Goal: Transaction & Acquisition: Purchase product/service

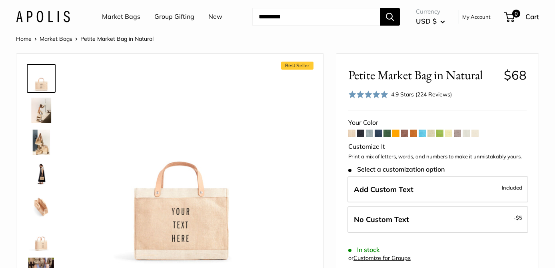
click at [130, 15] on link "Market Bags" at bounding box center [121, 17] width 38 height 12
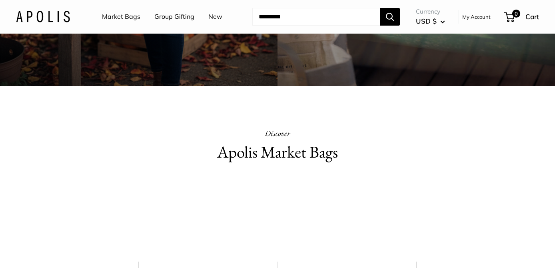
scroll to position [294, 0]
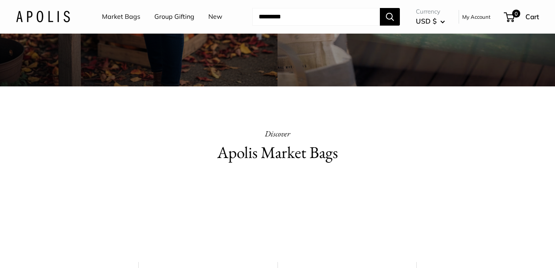
click at [241, 155] on h2 "Apolis Market Bags" at bounding box center [277, 153] width 261 height 24
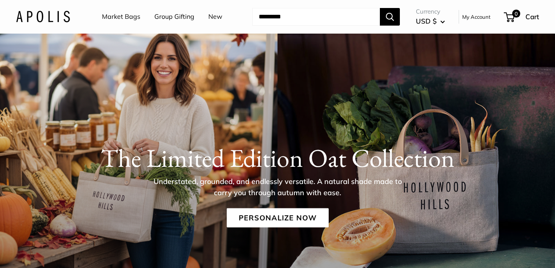
scroll to position [0, 0]
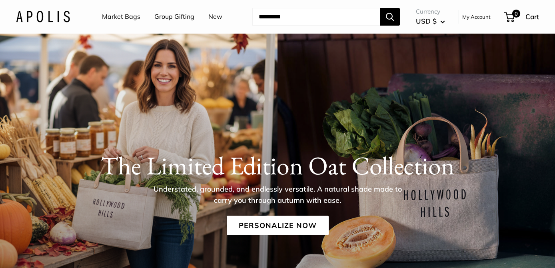
click at [134, 16] on link "Market Bags" at bounding box center [121, 17] width 38 height 12
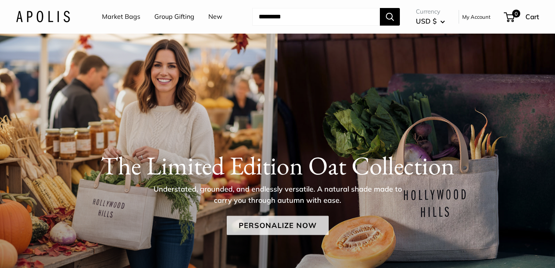
click at [264, 223] on link "Personalize Now" at bounding box center [278, 225] width 102 height 19
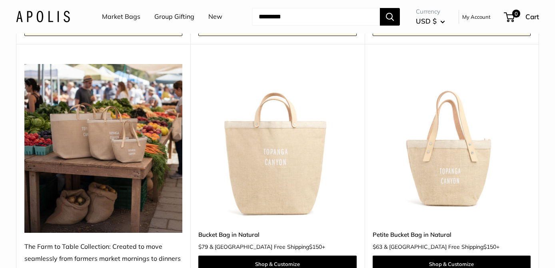
scroll to position [640, 0]
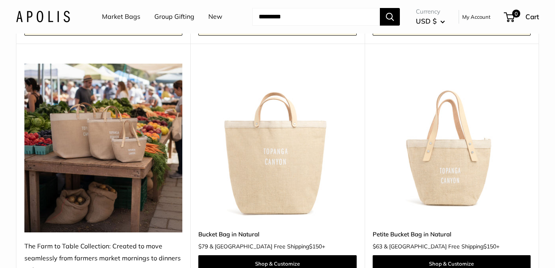
click at [123, 183] on img at bounding box center [103, 148] width 158 height 169
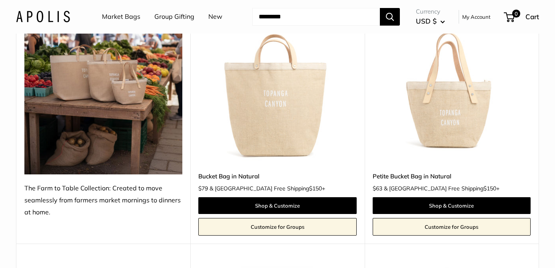
scroll to position [699, 0]
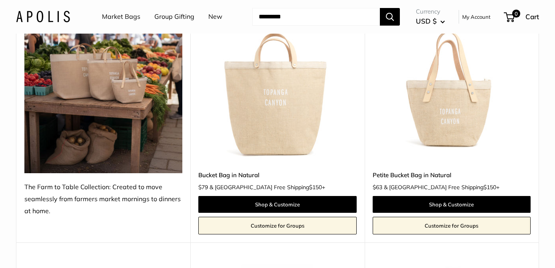
click at [399, 171] on link "Petite Bucket Bag in Natural" at bounding box center [452, 174] width 158 height 9
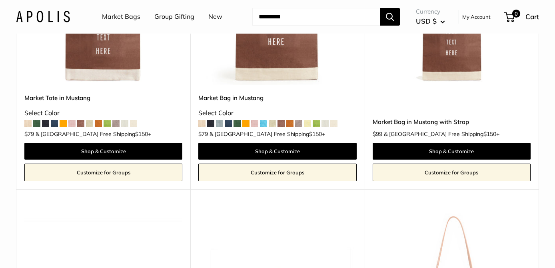
scroll to position [4173, 0]
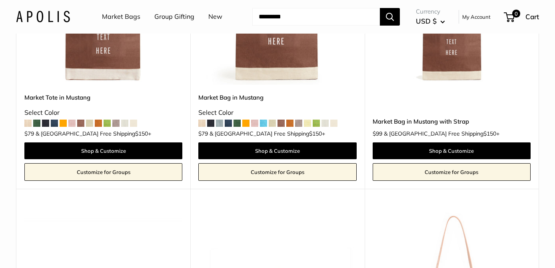
click at [260, 13] on input "Search..." at bounding box center [316, 17] width 128 height 18
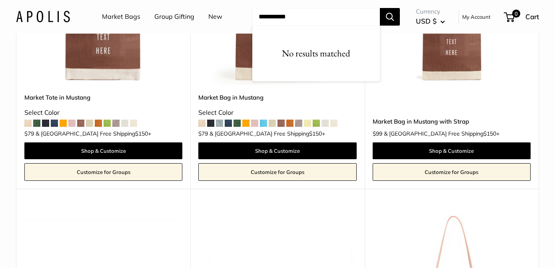
type input "**********"
click at [380, 8] on button "Search" at bounding box center [390, 17] width 20 height 18
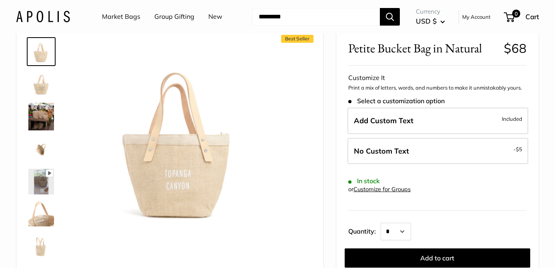
scroll to position [42, 0]
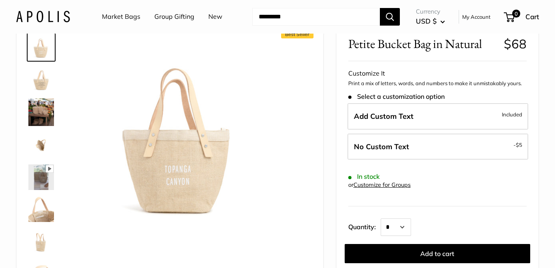
click at [42, 108] on img at bounding box center [41, 111] width 26 height 27
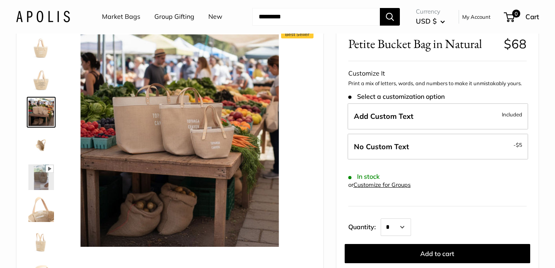
click at [41, 145] on img at bounding box center [41, 145] width 26 height 26
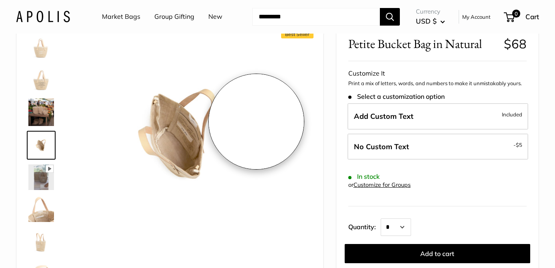
scroll to position [0, 0]
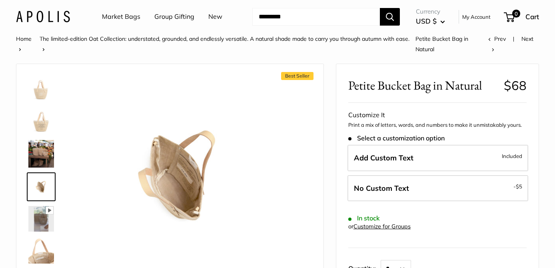
click at [40, 91] on img at bounding box center [41, 89] width 26 height 26
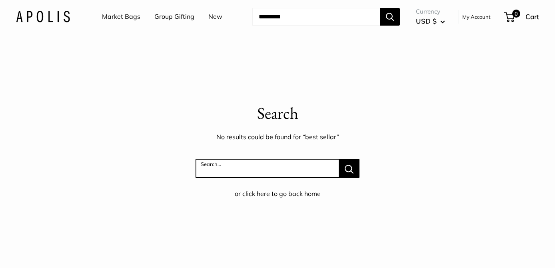
click at [203, 164] on input "Search..." at bounding box center [268, 168] width 144 height 19
type input "**********"
click at [339, 159] on button "Search..." at bounding box center [349, 168] width 20 height 19
click at [201, 168] on input "Search..." at bounding box center [268, 168] width 144 height 19
type input "**********"
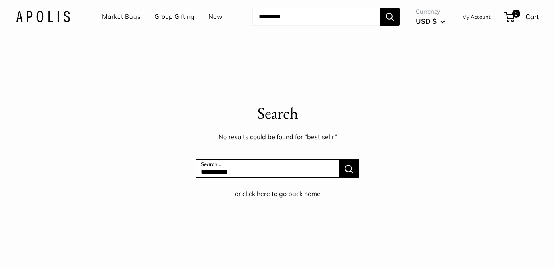
click at [339, 159] on button "Search..." at bounding box center [349, 168] width 20 height 19
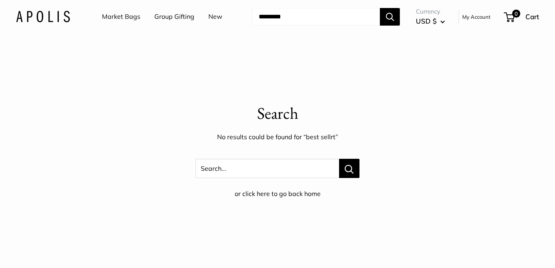
click at [217, 15] on link "New" at bounding box center [215, 17] width 14 height 12
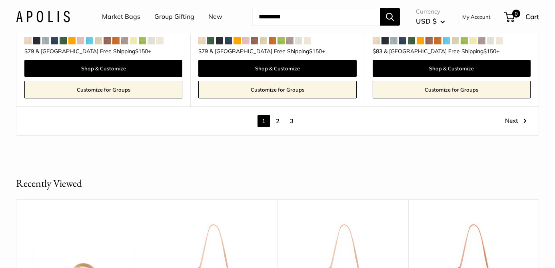
scroll to position [4419, 0]
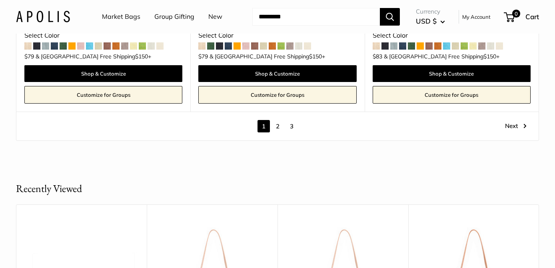
click at [526, 122] on link "Next" at bounding box center [516, 126] width 22 height 12
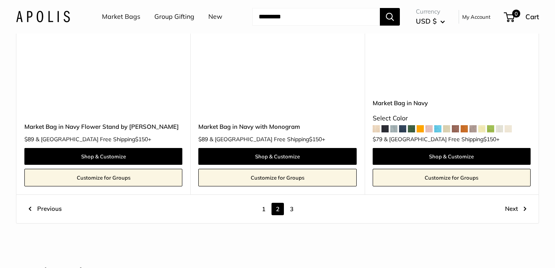
scroll to position [4283, 0]
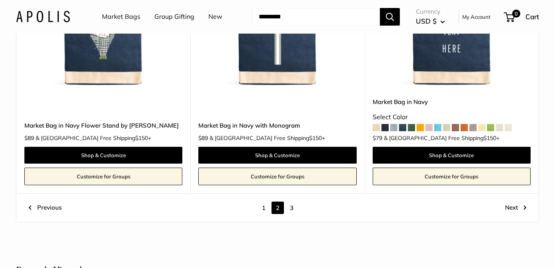
click at [514, 201] on link "Next" at bounding box center [516, 207] width 22 height 12
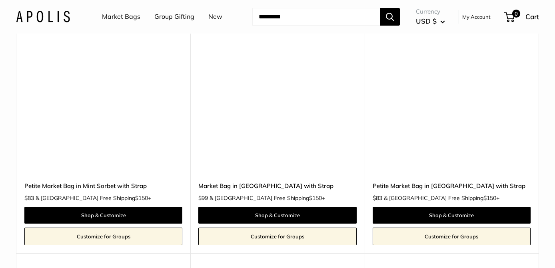
scroll to position [922, 0]
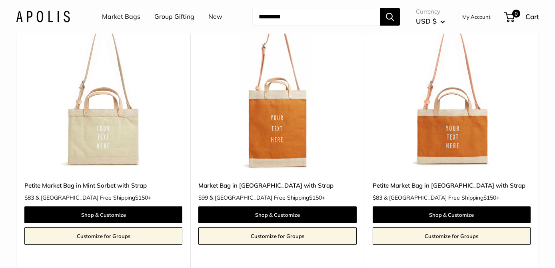
click at [0, 0] on img at bounding box center [0, 0] width 0 height 0
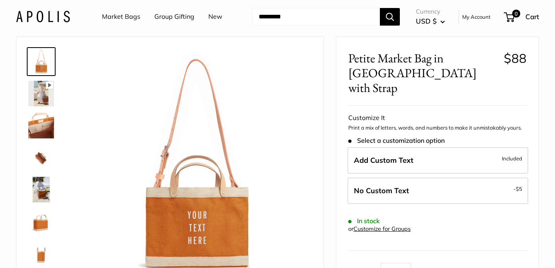
scroll to position [4, 0]
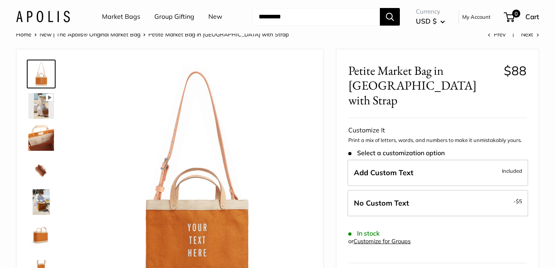
click at [39, 191] on img at bounding box center [41, 202] width 26 height 26
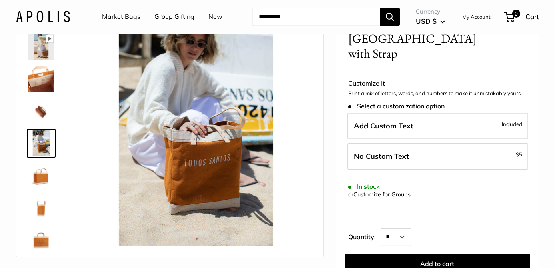
scroll to position [0, 0]
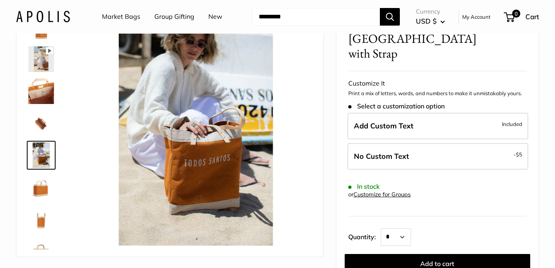
click at [44, 59] on img at bounding box center [41, 59] width 26 height 26
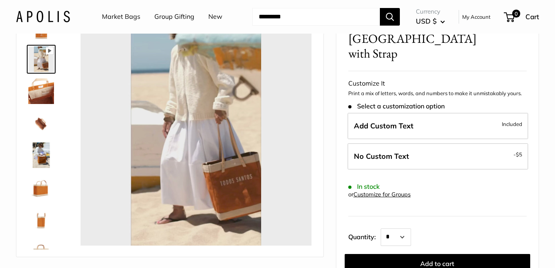
click at [116, 12] on link "Market Bags" at bounding box center [121, 17] width 38 height 12
type input "*****"
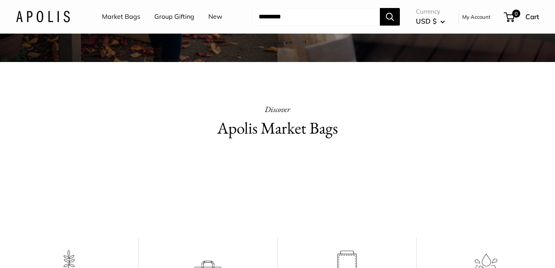
scroll to position [321, 0]
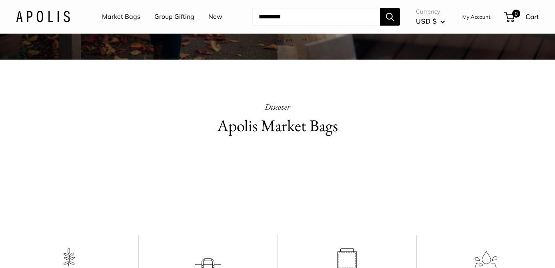
click at [241, 128] on h2 "Apolis Market Bags" at bounding box center [277, 126] width 261 height 24
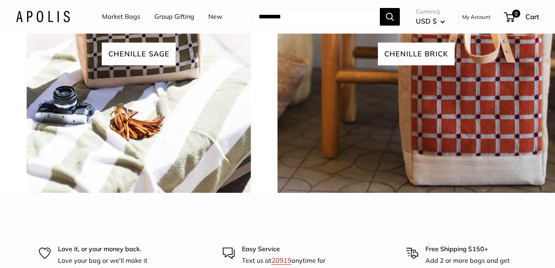
scroll to position [1797, 0]
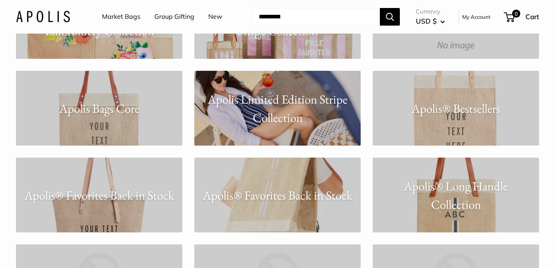
scroll to position [633, 0]
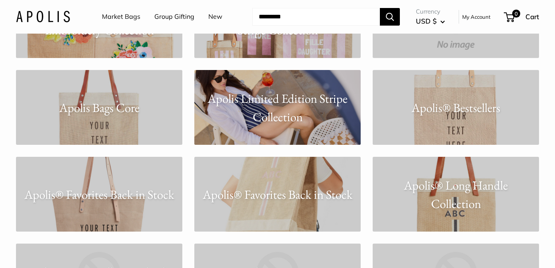
click at [439, 122] on link "Apolis® Bestsellers" at bounding box center [456, 107] width 166 height 75
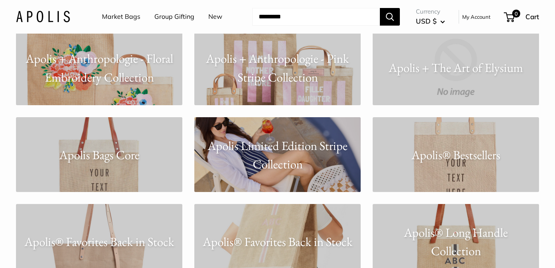
scroll to position [585, 0]
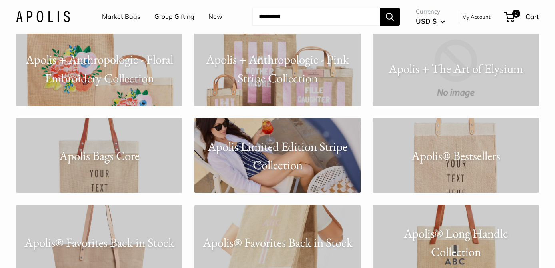
click at [440, 158] on p "Apolis® Bestsellers" at bounding box center [456, 155] width 166 height 19
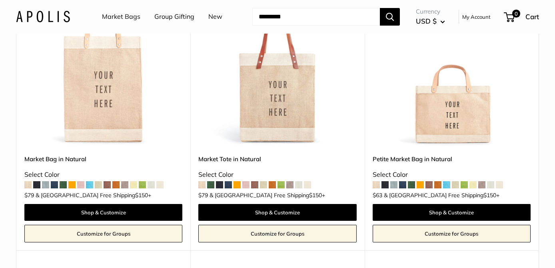
scroll to position [148, 0]
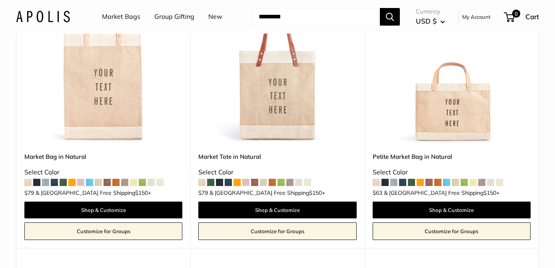
click at [0, 0] on img at bounding box center [0, 0] width 0 height 0
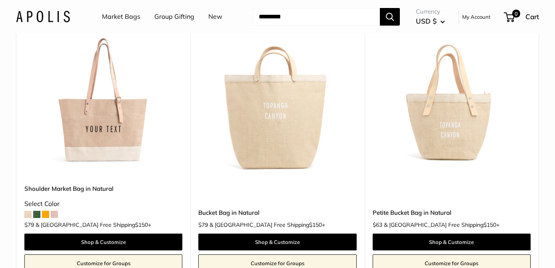
scroll to position [397, 0]
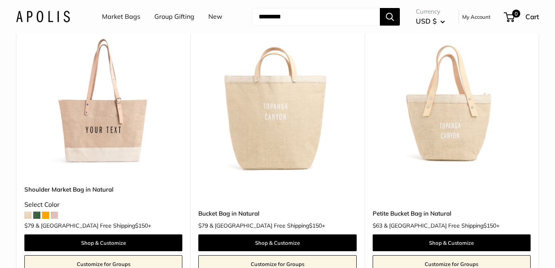
click at [0, 0] on img at bounding box center [0, 0] width 0 height 0
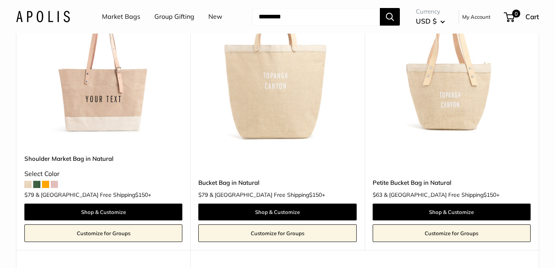
scroll to position [429, 0]
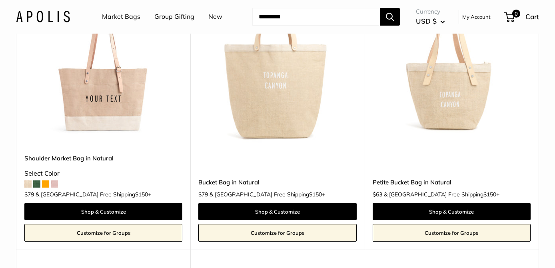
click at [396, 182] on link "Petite Bucket Bag in Natural" at bounding box center [452, 182] width 158 height 9
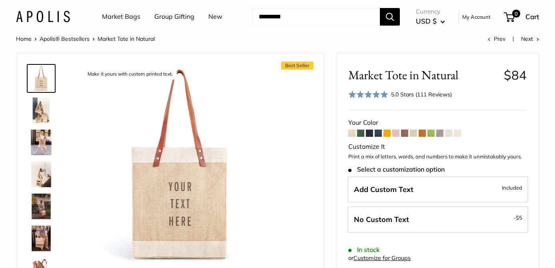
click at [43, 113] on img at bounding box center [41, 111] width 26 height 26
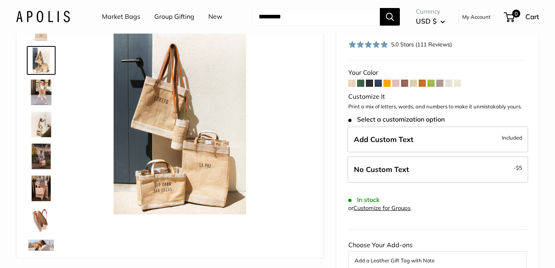
scroll to position [50, 0]
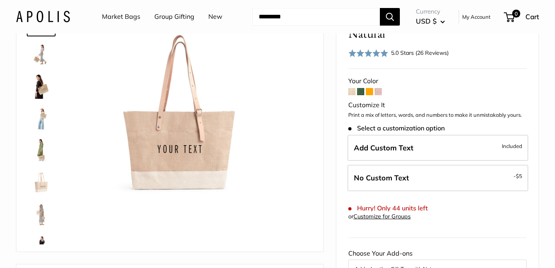
click at [43, 118] on img at bounding box center [41, 118] width 26 height 26
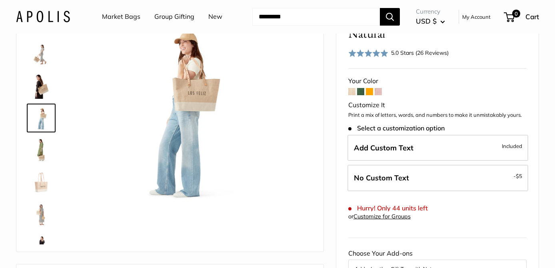
click at [43, 87] on img at bounding box center [41, 86] width 26 height 26
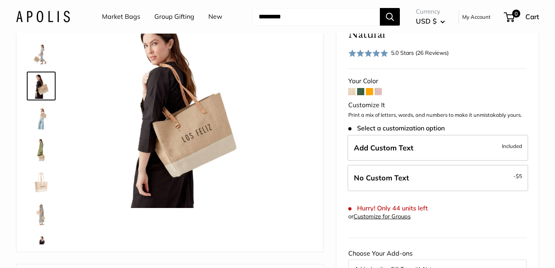
click at [41, 54] on img at bounding box center [41, 54] width 26 height 26
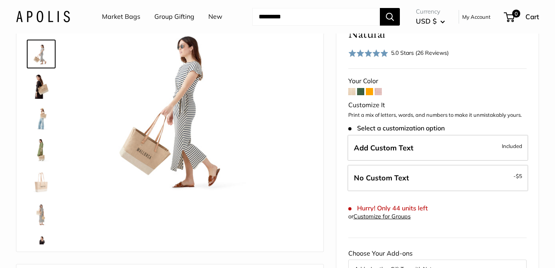
click at [44, 208] on img at bounding box center [41, 214] width 26 height 26
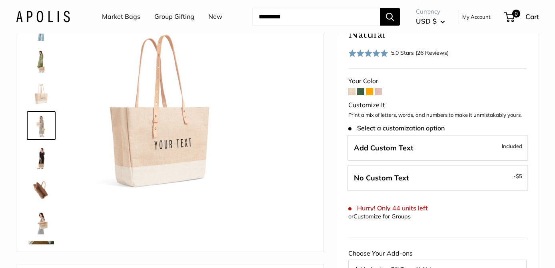
scroll to position [89, 0]
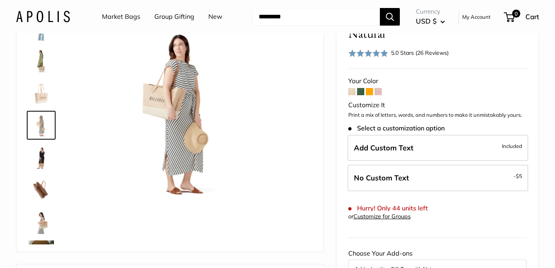
click at [45, 221] on img at bounding box center [41, 221] width 26 height 26
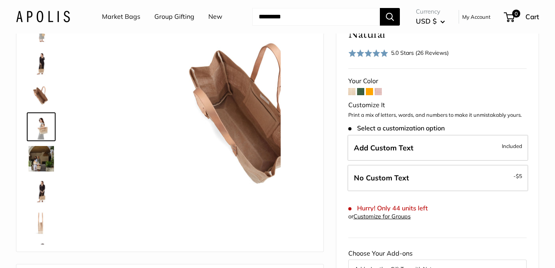
scroll to position [185, 0]
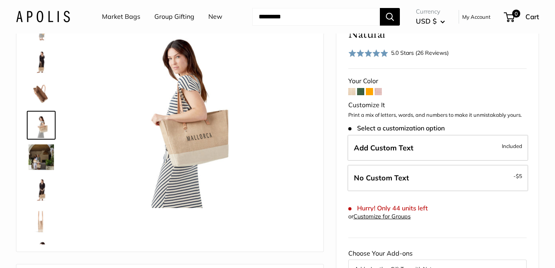
click at [42, 225] on img at bounding box center [41, 221] width 26 height 26
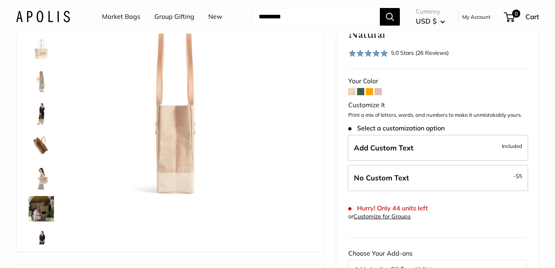
scroll to position [132, 0]
click at [43, 144] on img at bounding box center [41, 147] width 26 height 26
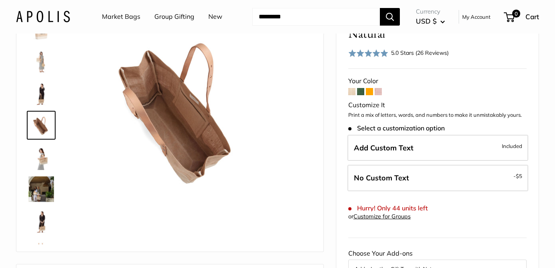
click at [369, 90] on span at bounding box center [369, 91] width 7 height 7
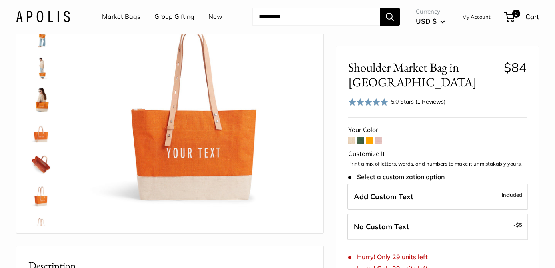
click at [353, 137] on span at bounding box center [351, 140] width 7 height 7
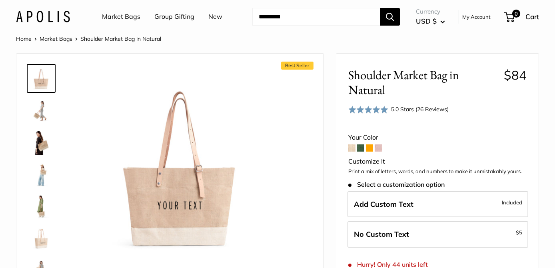
click at [44, 142] on img at bounding box center [41, 143] width 26 height 26
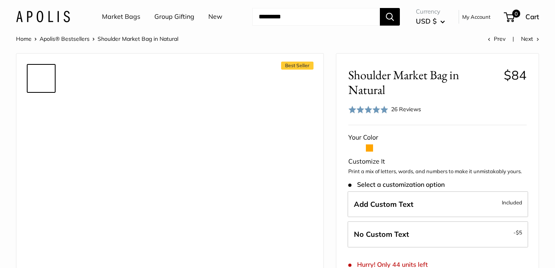
scroll to position [56, 0]
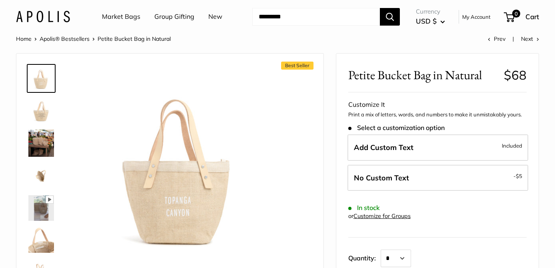
click at [42, 215] on img at bounding box center [41, 208] width 26 height 26
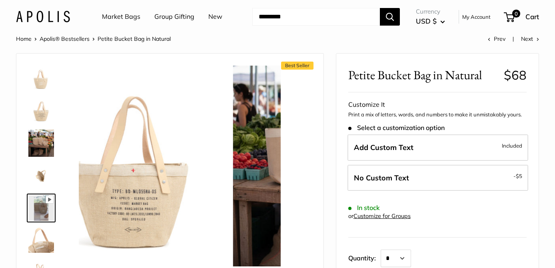
scroll to position [26, 0]
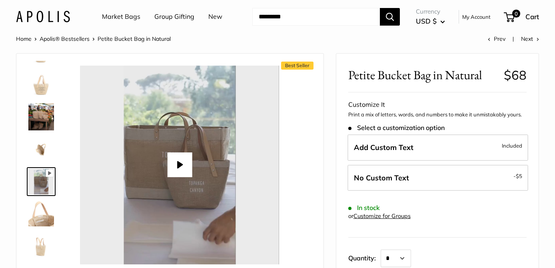
type input "*"
click at [42, 221] on img at bounding box center [41, 214] width 26 height 26
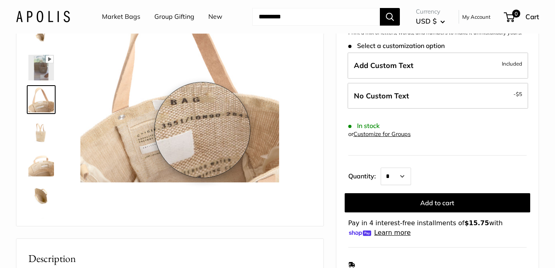
scroll to position [82, 0]
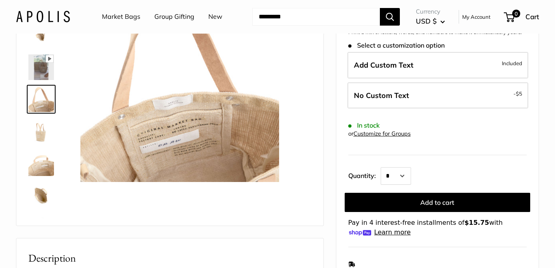
click at [43, 194] on img at bounding box center [41, 195] width 26 height 26
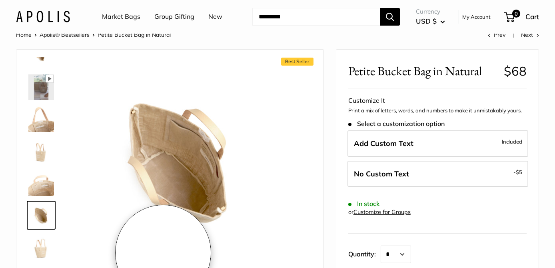
scroll to position [0, 0]
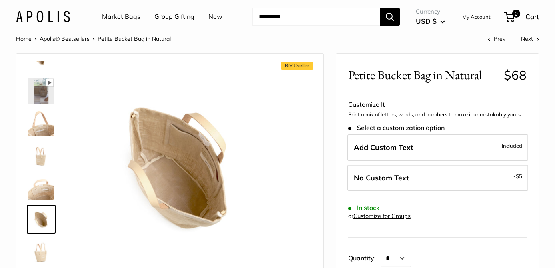
click at [44, 126] on img at bounding box center [41, 123] width 26 height 26
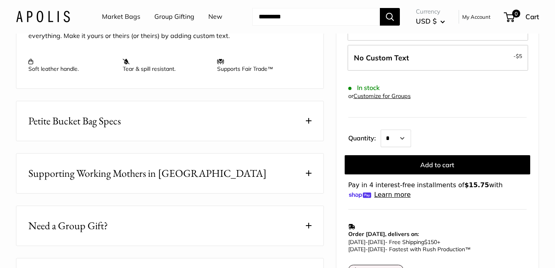
scroll to position [347, 0]
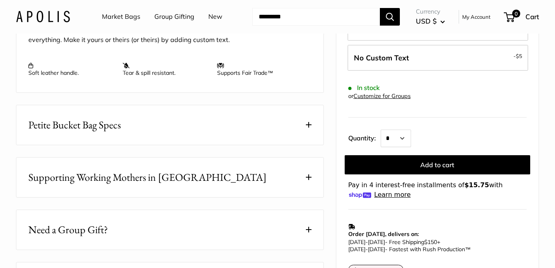
click at [308, 123] on span at bounding box center [309, 125] width 6 height 6
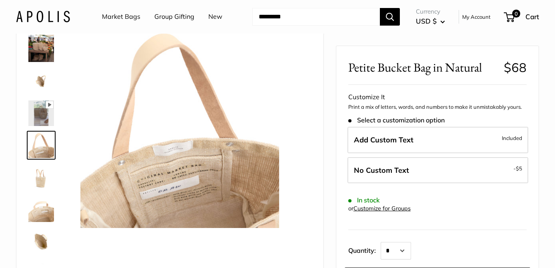
scroll to position [0, 0]
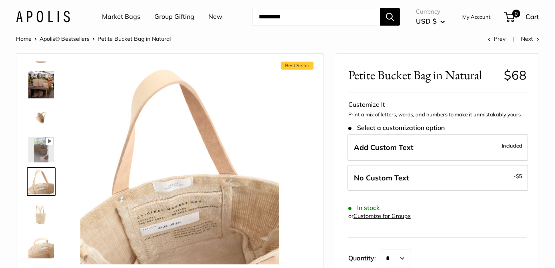
click at [44, 84] on img at bounding box center [41, 84] width 26 height 27
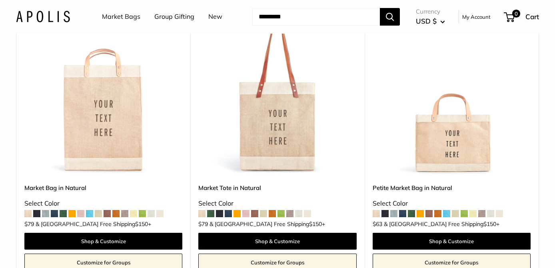
click at [0, 0] on img at bounding box center [0, 0] width 0 height 0
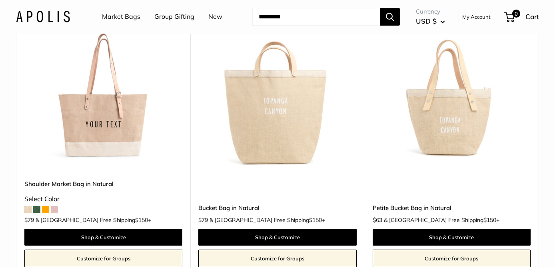
scroll to position [403, 0]
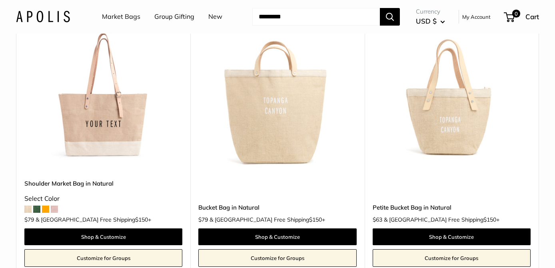
click at [0, 0] on img at bounding box center [0, 0] width 0 height 0
click at [417, 209] on link "Petite Bucket Bag in Natural" at bounding box center [452, 207] width 158 height 9
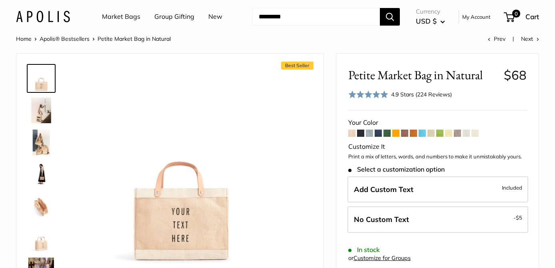
click at [40, 146] on img at bounding box center [41, 143] width 26 height 26
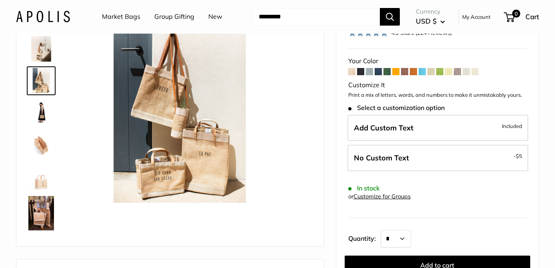
scroll to position [67, 0]
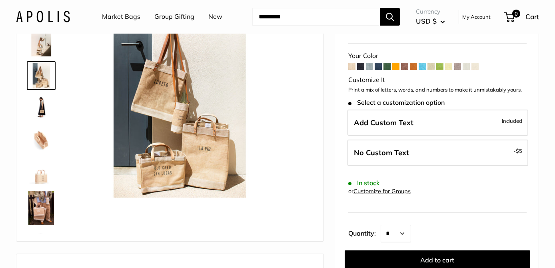
click at [44, 213] on img at bounding box center [41, 208] width 26 height 34
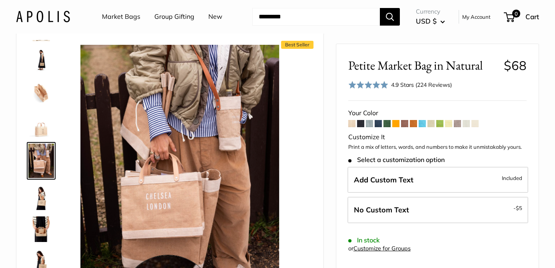
scroll to position [19, 0]
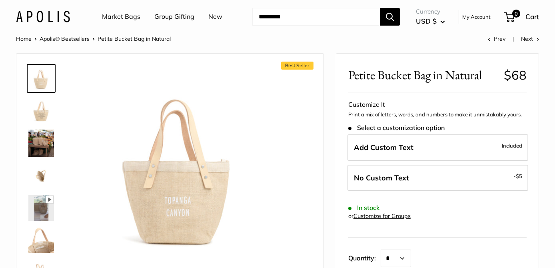
click at [37, 142] on img at bounding box center [41, 143] width 26 height 27
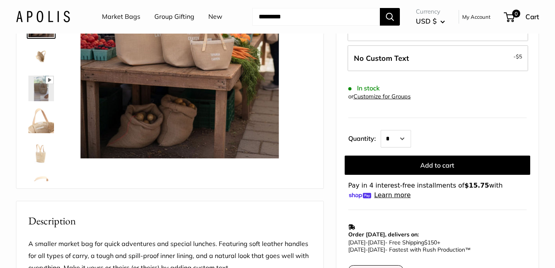
scroll to position [120, 0]
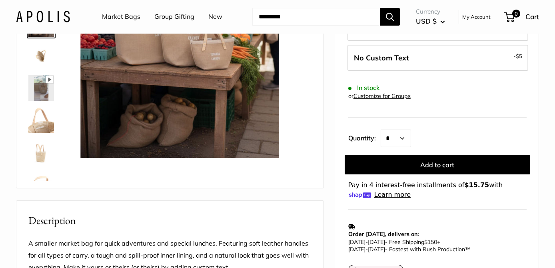
click at [43, 179] on img at bounding box center [41, 184] width 26 height 26
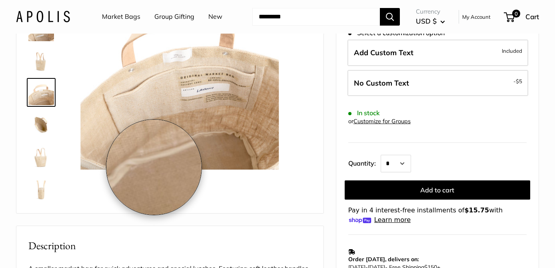
scroll to position [91, 0]
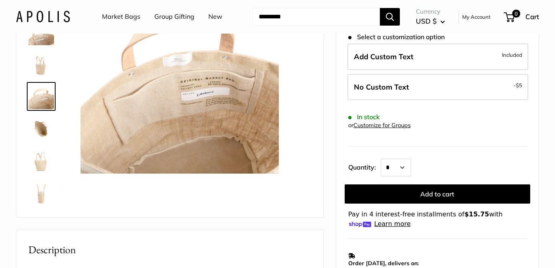
click at [40, 128] on img at bounding box center [41, 129] width 26 height 26
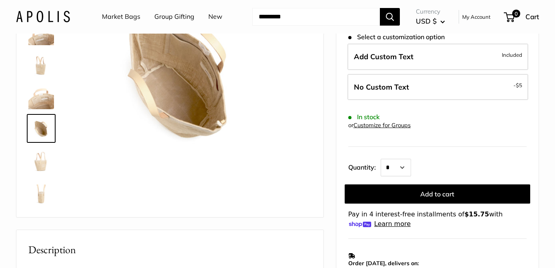
click at [41, 166] on img at bounding box center [41, 161] width 26 height 26
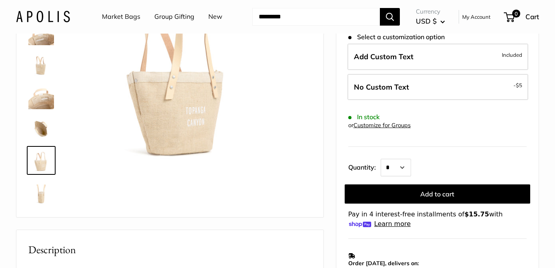
click at [41, 199] on img at bounding box center [41, 193] width 26 height 26
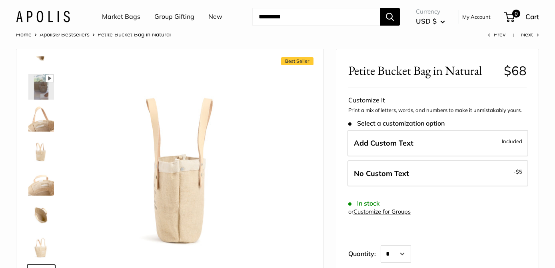
scroll to position [0, 0]
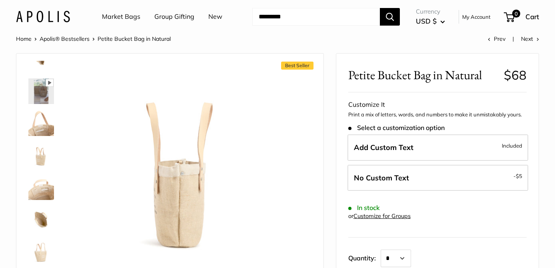
click at [50, 82] on icon at bounding box center [49, 82] width 7 height 7
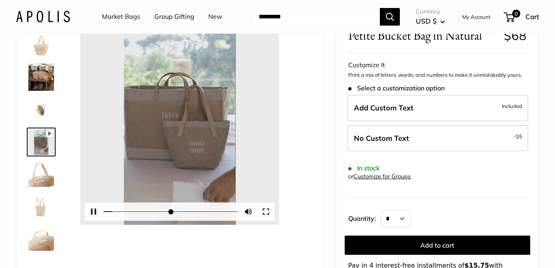
scroll to position [40, 0]
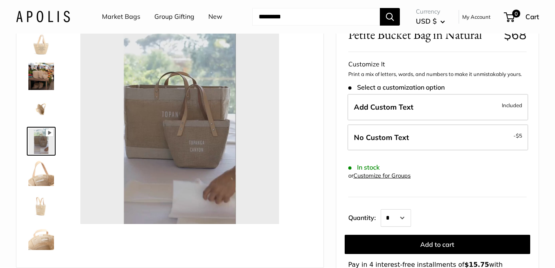
type input "*"
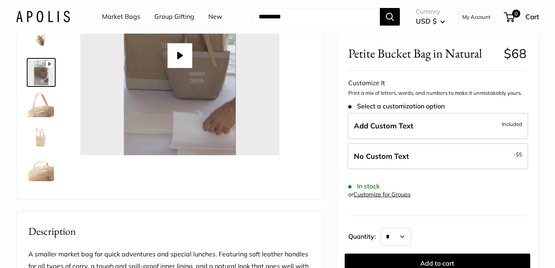
scroll to position [0, 0]
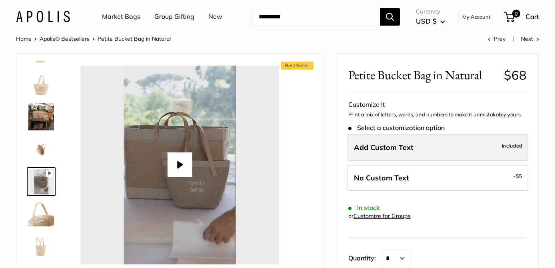
click at [381, 145] on span "Add Custom Text" at bounding box center [384, 147] width 60 height 9
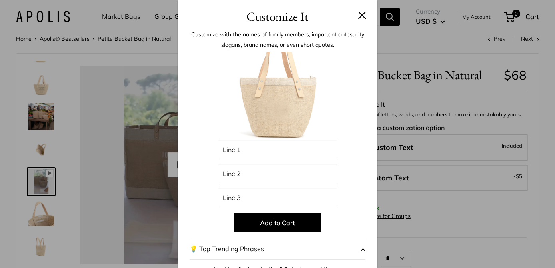
click at [364, 247] on span "button" at bounding box center [363, 249] width 5 height 12
click at [225, 247] on button "💡 Top Trending Phrases" at bounding box center [278, 249] width 176 height 21
click at [194, 247] on button "💡 Top Trending Phrases" at bounding box center [278, 249] width 176 height 21
click at [363, 247] on span "button" at bounding box center [363, 249] width 5 height 12
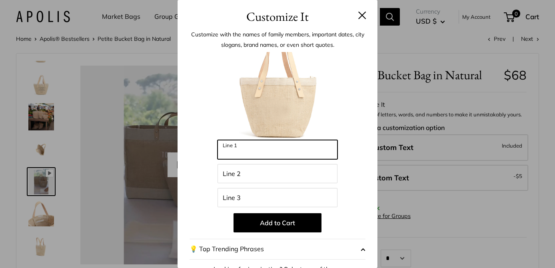
click at [241, 152] on input "Line 1" at bounding box center [277, 149] width 120 height 19
type input "*****"
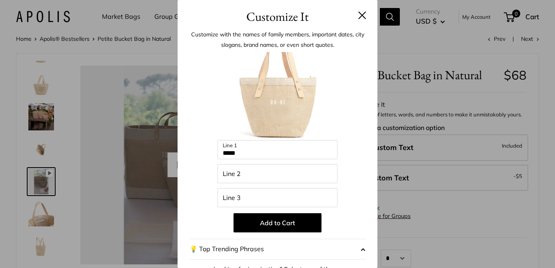
click at [281, 118] on img at bounding box center [277, 96] width 88 height 88
click at [293, 220] on button "Add to Cart" at bounding box center [277, 222] width 88 height 19
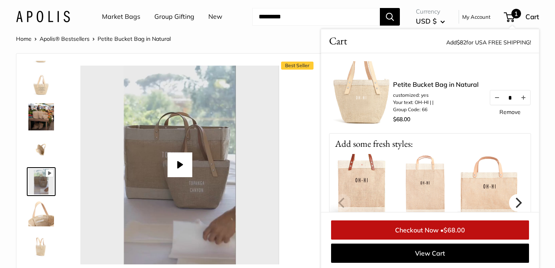
click at [519, 199] on icon "Next" at bounding box center [518, 202] width 10 height 10
click at [488, 197] on img at bounding box center [489, 186] width 64 height 64
click at [485, 191] on img at bounding box center [489, 186] width 64 height 64
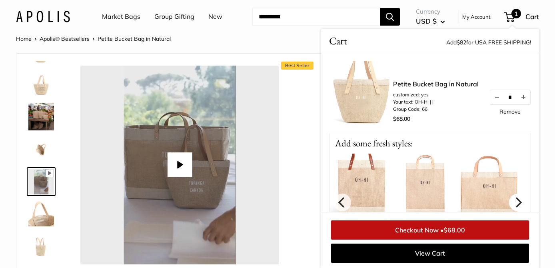
click at [520, 199] on icon "Next" at bounding box center [518, 202] width 10 height 10
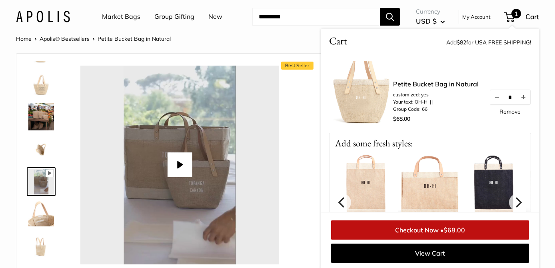
click at [440, 194] on img at bounding box center [430, 186] width 64 height 64
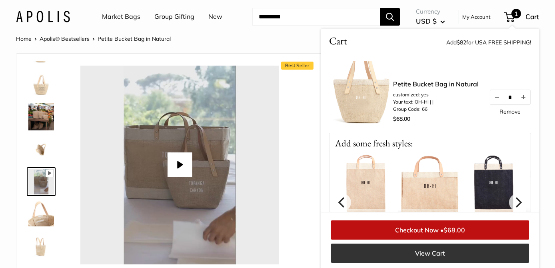
click at [440, 252] on link "View Cart" at bounding box center [430, 252] width 198 height 19
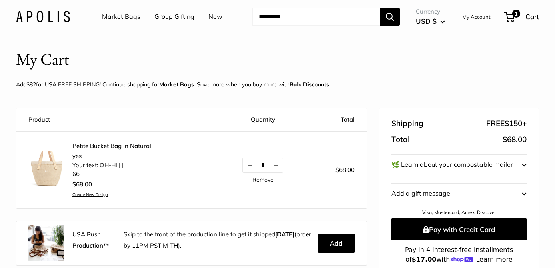
click at [187, 82] on strong "Market Bags" at bounding box center [176, 84] width 35 height 7
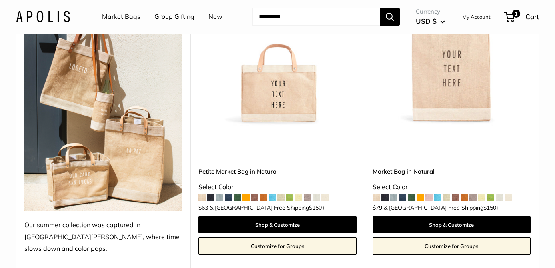
scroll to position [169, 0]
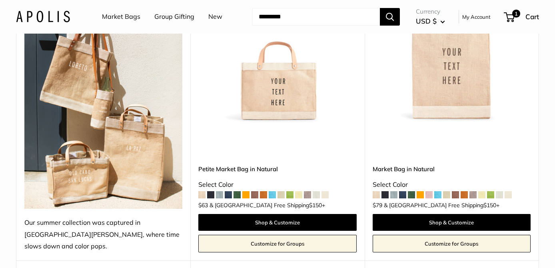
click at [0, 0] on img at bounding box center [0, 0] width 0 height 0
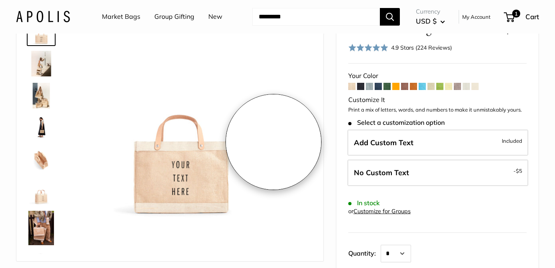
scroll to position [43, 0]
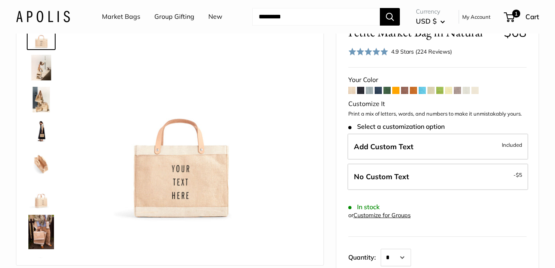
click at [40, 129] on img at bounding box center [41, 132] width 26 height 26
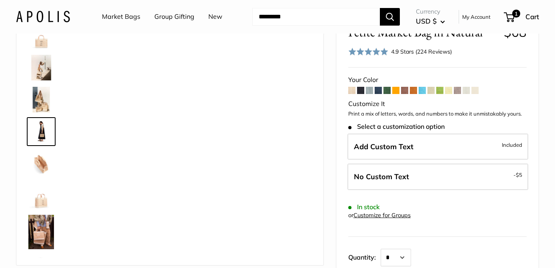
scroll to position [1, 0]
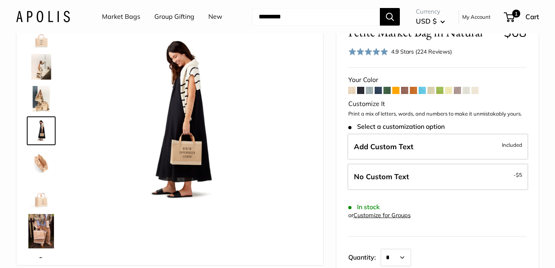
click at [41, 99] on img at bounding box center [41, 99] width 26 height 26
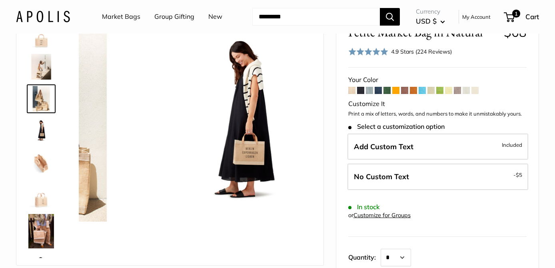
scroll to position [0, 0]
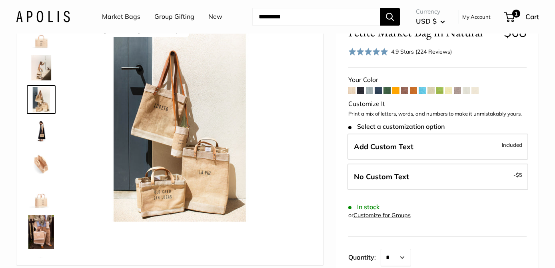
click at [41, 128] on img at bounding box center [41, 132] width 26 height 26
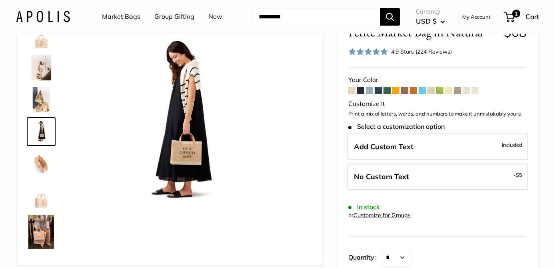
click at [41, 102] on img at bounding box center [41, 100] width 26 height 26
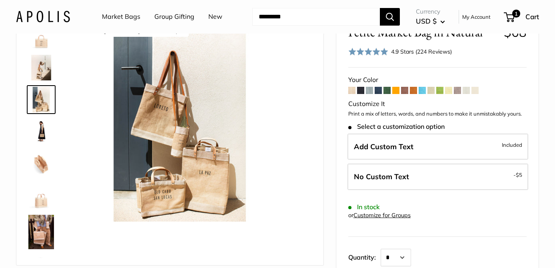
click at [40, 72] on img at bounding box center [41, 68] width 26 height 26
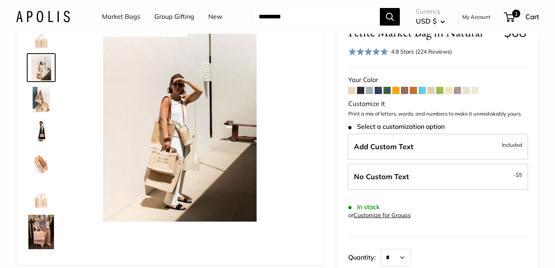
click at [43, 40] on img at bounding box center [41, 36] width 26 height 26
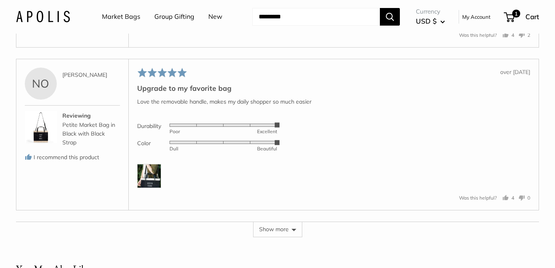
scroll to position [1812, 0]
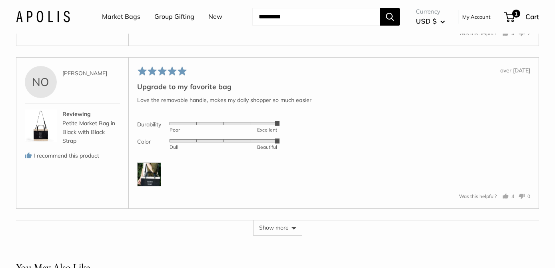
click at [150, 173] on img at bounding box center [149, 174] width 24 height 24
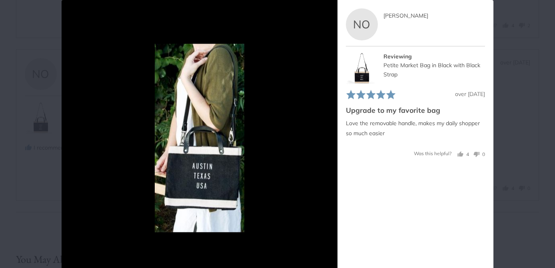
scroll to position [40, 0]
